Goal: Information Seeking & Learning: Learn about a topic

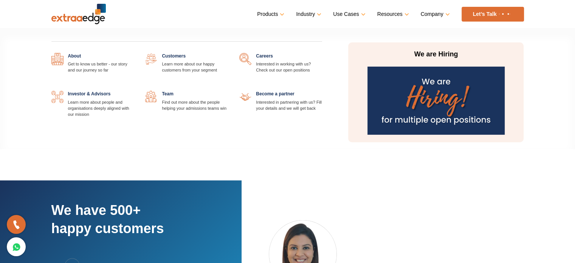
scroll to position [1262, 0]
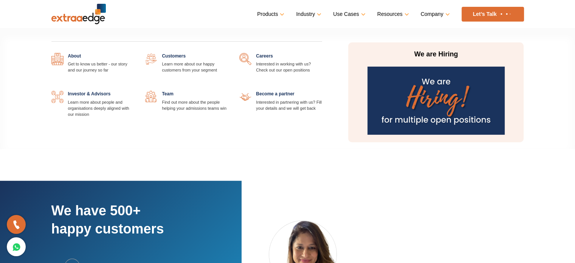
click at [436, 54] on p "We are Hiring" at bounding box center [436, 54] width 142 height 9
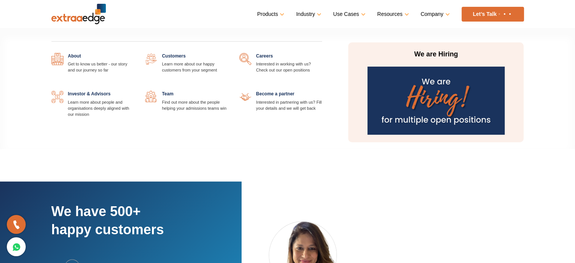
click at [431, 87] on img at bounding box center [435, 101] width 137 height 68
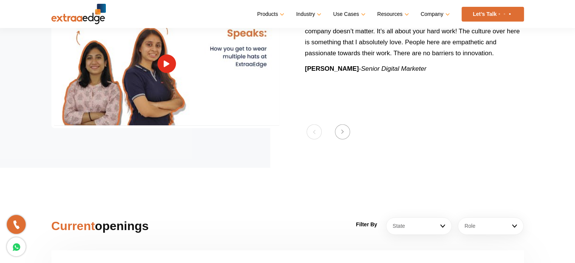
scroll to position [890, 0]
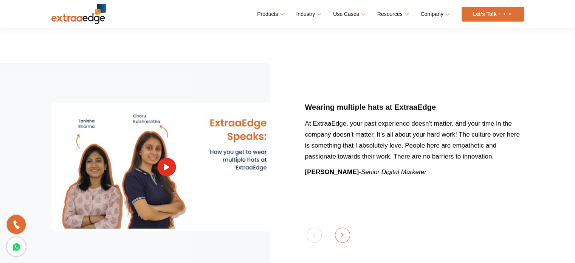
click at [337, 227] on button "Next" at bounding box center [342, 234] width 15 height 15
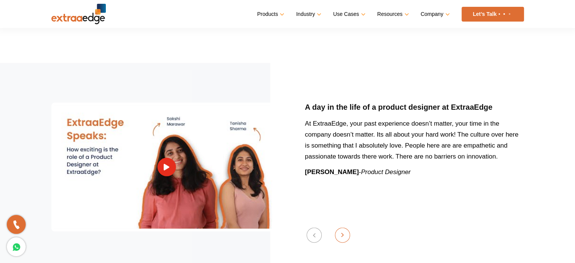
click at [339, 227] on button "Next" at bounding box center [342, 234] width 15 height 15
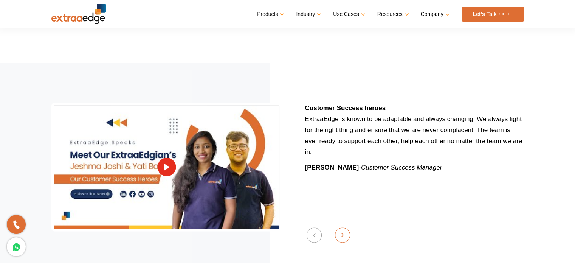
click at [339, 227] on button "Next" at bounding box center [342, 234] width 15 height 15
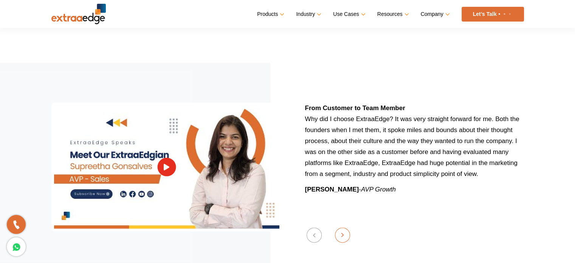
click at [340, 227] on button "Next" at bounding box center [342, 234] width 15 height 15
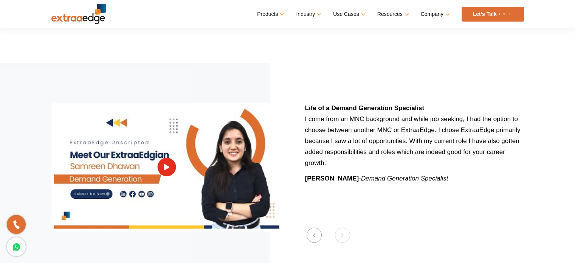
click at [340, 222] on section "Previous Wearing multiple hats at ExtraaEdge At ExtraaEdge, your past experienc…" at bounding box center [287, 167] width 575 height 208
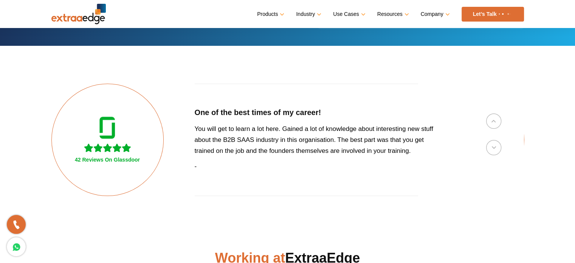
scroll to position [0, 0]
